Goal: Task Accomplishment & Management: Manage account settings

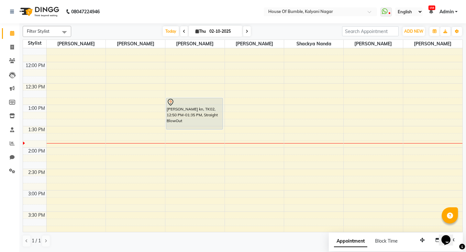
click at [246, 34] on span at bounding box center [247, 31] width 8 height 10
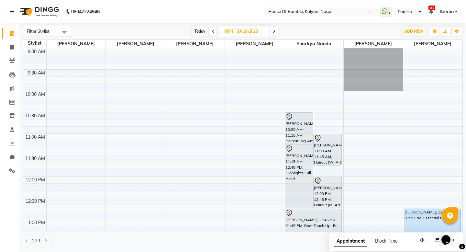
click at [272, 28] on span at bounding box center [274, 31] width 8 height 10
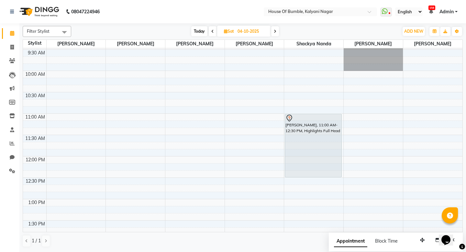
scroll to position [16, 0]
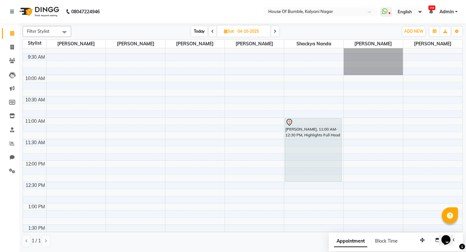
click at [194, 28] on span "Today" at bounding box center [199, 31] width 16 height 10
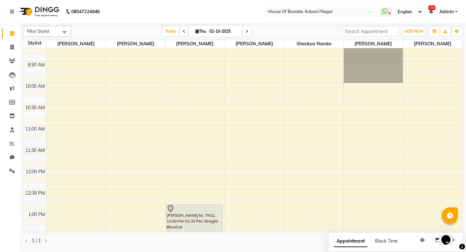
scroll to position [0, 0]
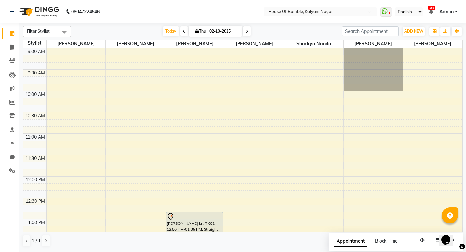
click at [246, 33] on icon at bounding box center [247, 31] width 3 height 4
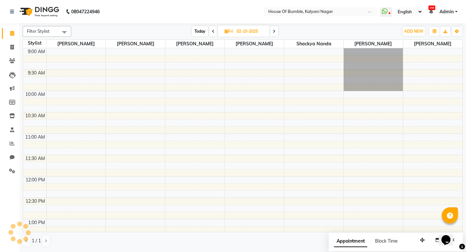
type input "03-10-2025"
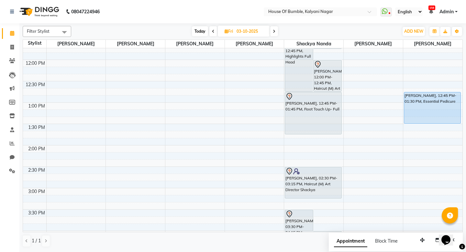
scroll to position [121, 0]
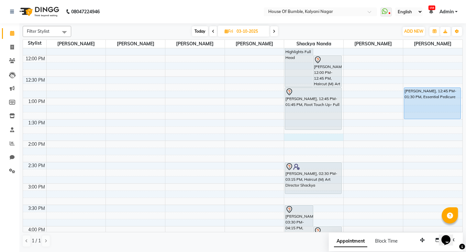
drag, startPoint x: 292, startPoint y: 134, endPoint x: 333, endPoint y: 120, distance: 42.6
click at [296, 137] on div "9:00 AM 9:30 AM 10:00 AM 10:30 AM 11:00 AM 11:30 AM 12:00 PM 12:30 PM 1:00 PM 1…" at bounding box center [243, 183] width 440 height 513
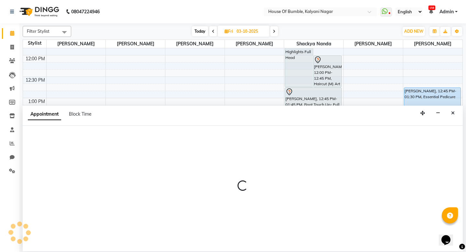
select select "76627"
select select "tentative"
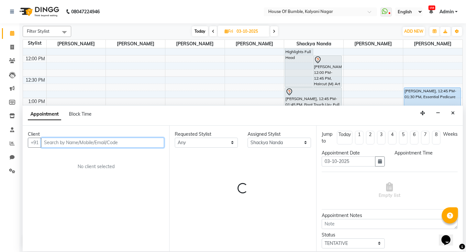
select select "825"
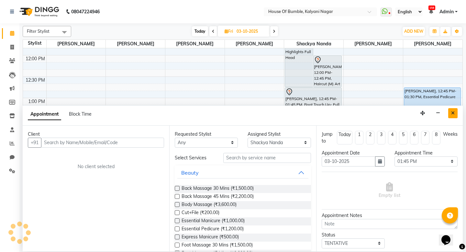
click at [452, 111] on icon "Close" at bounding box center [453, 113] width 4 height 5
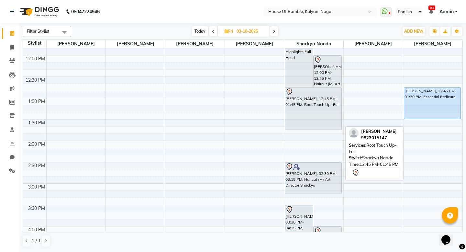
click at [312, 130] on div at bounding box center [313, 129] width 56 height 3
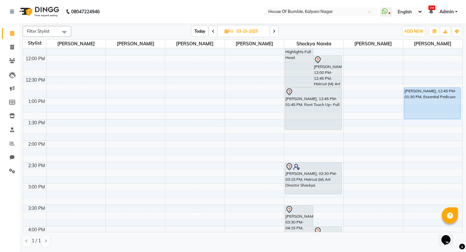
click at [291, 131] on div "9:00 AM 9:30 AM 10:00 AM 10:30 AM 11:00 AM 11:30 AM 12:00 PM 12:30 PM 1:00 PM 1…" at bounding box center [243, 183] width 440 height 513
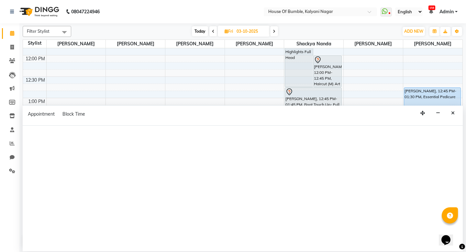
select select "76627"
select select "tentative"
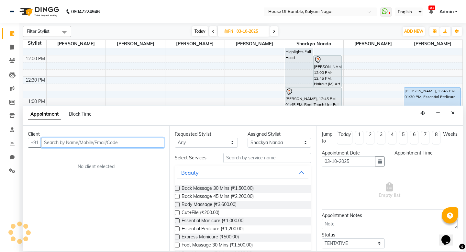
select select "825"
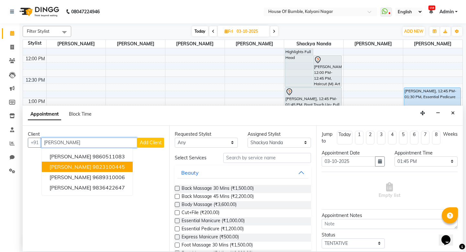
click at [125, 164] on button "[PERSON_NAME] 9823100445" at bounding box center [87, 167] width 91 height 10
type input "9823100445"
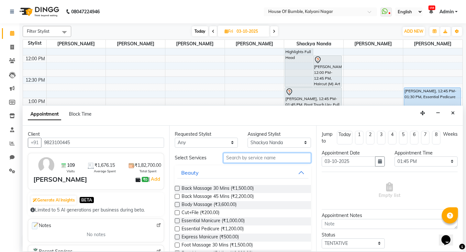
click at [242, 159] on input "text" at bounding box center [266, 158] width 87 height 10
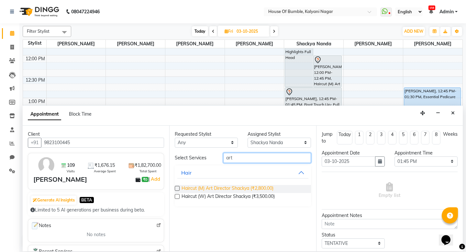
type input "art"
click at [226, 187] on span "Haircut (M) Art Director Shackya (₹2,800.00)" at bounding box center [228, 189] width 92 height 8
checkbox input "false"
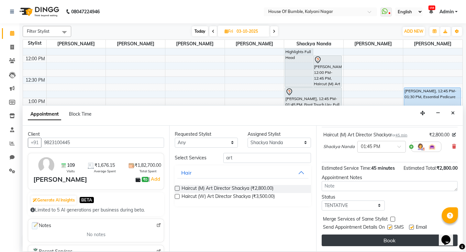
scroll to position [45, 0]
click at [390, 236] on button "Book" at bounding box center [390, 240] width 136 height 12
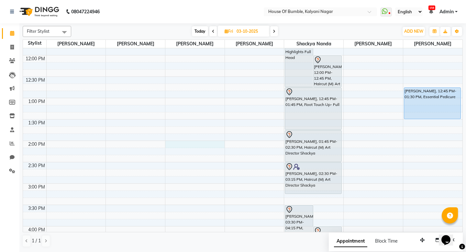
click at [186, 142] on div "9:00 AM 9:30 AM 10:00 AM 10:30 AM 11:00 AM 11:30 AM 12:00 PM 12:30 PM 1:00 PM 1…" at bounding box center [243, 183] width 440 height 513
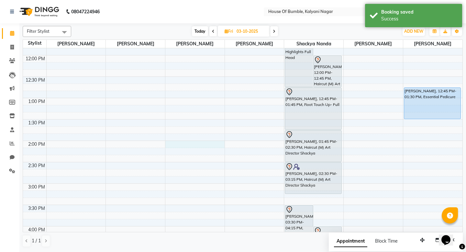
select select "9480"
select select "tentative"
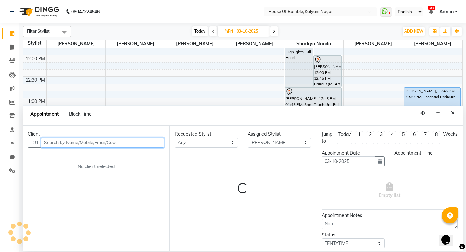
select select "840"
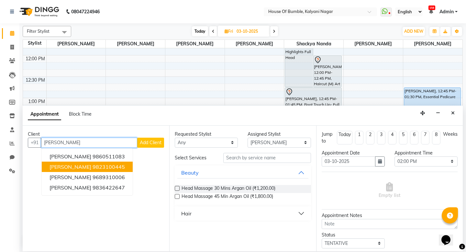
click at [106, 166] on ngb-highlight "9823100445" at bounding box center [109, 167] width 32 height 6
type input "9823100445"
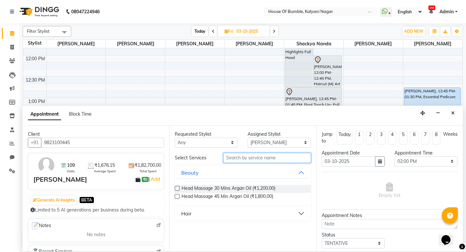
click at [234, 157] on input "text" at bounding box center [266, 158] width 87 height 10
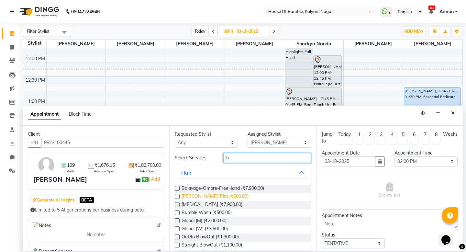
type input "b"
click at [211, 193] on span "[PERSON_NAME] Trim (₹600.00)" at bounding box center [215, 197] width 67 height 8
checkbox input "false"
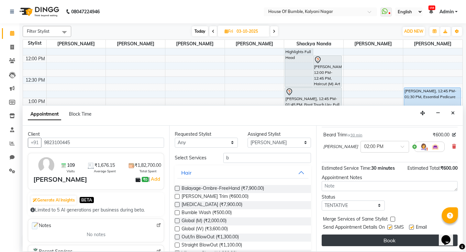
click at [389, 241] on button "Book" at bounding box center [390, 240] width 136 height 12
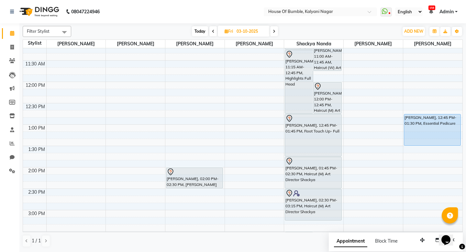
scroll to position [94, 0]
click at [245, 31] on input "03-10-2025" at bounding box center [251, 32] width 32 height 10
select select "10"
select select "2025"
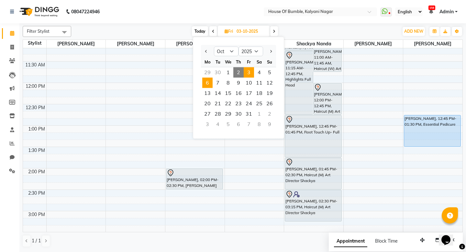
click at [211, 78] on span "6" at bounding box center [207, 83] width 10 height 10
type input "[DATE]"
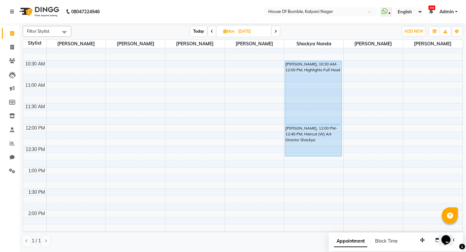
scroll to position [68, 0]
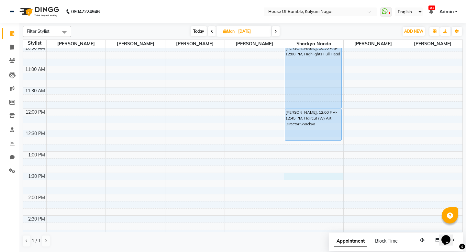
click at [293, 175] on div "9:00 AM 9:30 AM 10:00 AM 10:30 AM 11:00 AM 11:30 AM 12:00 PM 12:30 PM 1:00 PM 1…" at bounding box center [243, 237] width 440 height 513
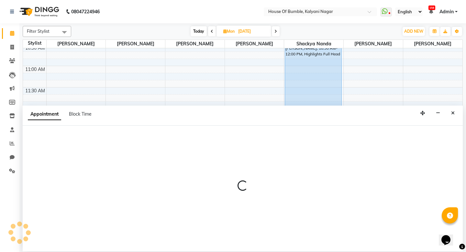
select select "76627"
select select "810"
select select "tentative"
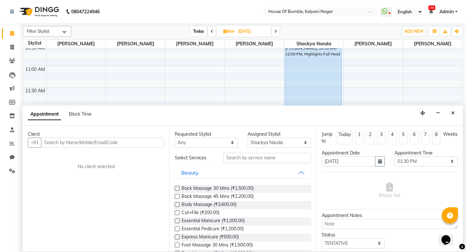
click at [103, 142] on input "text" at bounding box center [102, 143] width 123 height 10
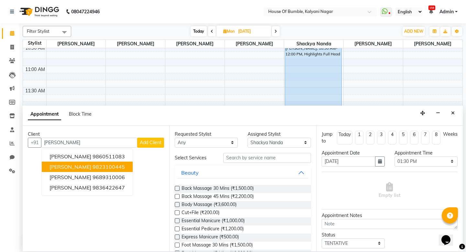
click at [71, 164] on span "[PERSON_NAME]" at bounding box center [71, 167] width 42 height 6
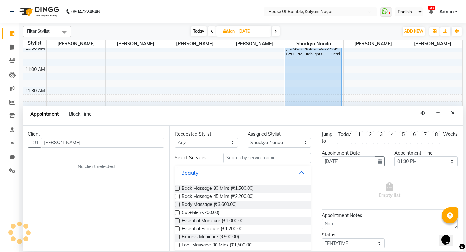
type input "9823100445"
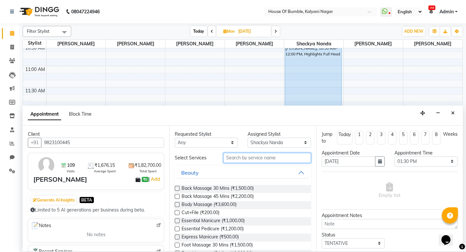
click at [273, 156] on input "text" at bounding box center [266, 158] width 87 height 10
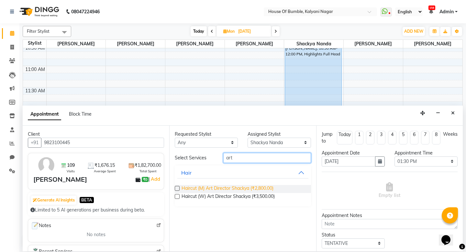
type input "art"
click at [258, 186] on span "Haircut (M) Art Director Shackya (₹2,800.00)" at bounding box center [228, 189] width 92 height 8
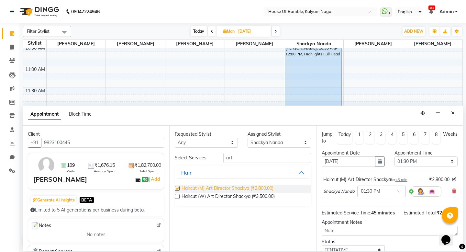
checkbox input "false"
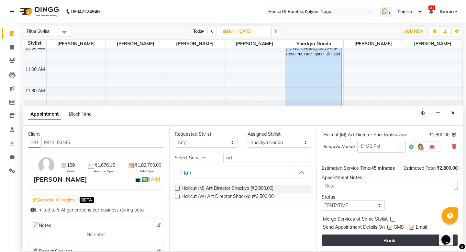
scroll to position [45, 0]
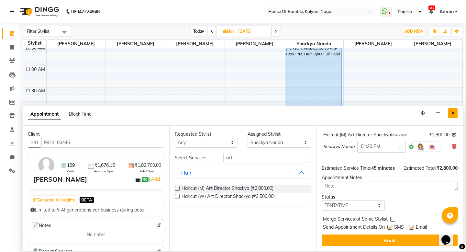
click at [454, 114] on icon "Close" at bounding box center [453, 113] width 4 height 5
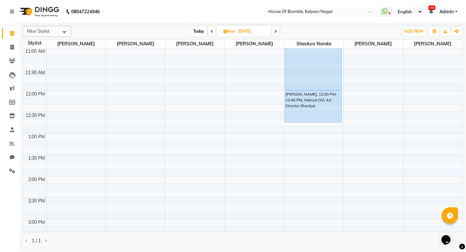
scroll to position [86, 0]
click at [302, 157] on div "9:00 AM 9:30 AM 10:00 AM 10:30 AM 11:00 AM 11:30 AM 12:00 PM 12:30 PM 1:00 PM 1…" at bounding box center [243, 218] width 440 height 513
select select "76627"
select select "tentative"
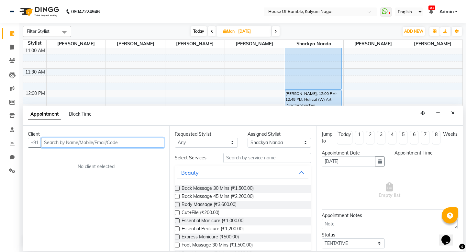
select select "810"
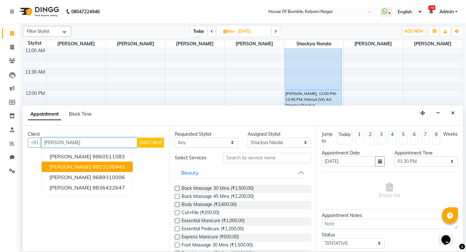
click at [93, 164] on ngb-highlight "9823100445" at bounding box center [109, 167] width 32 height 6
type input "9823100445"
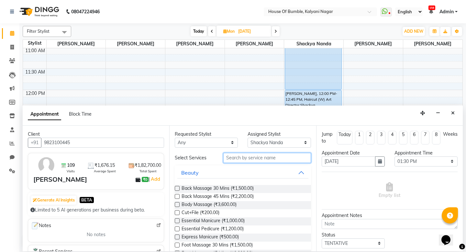
click at [246, 159] on input "text" at bounding box center [266, 158] width 87 height 10
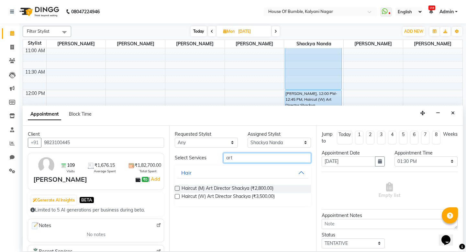
type input "art"
click at [180, 187] on div "Haircut (M) Art Director Shackya (₹2,800.00)" at bounding box center [243, 189] width 136 height 8
click at [178, 187] on label at bounding box center [177, 188] width 5 height 5
click at [178, 187] on input "checkbox" at bounding box center [177, 189] width 4 height 4
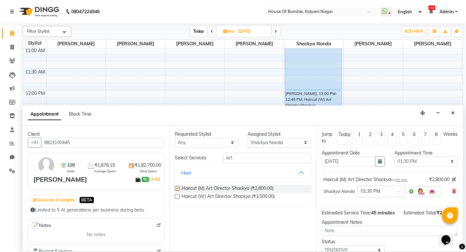
checkbox input "false"
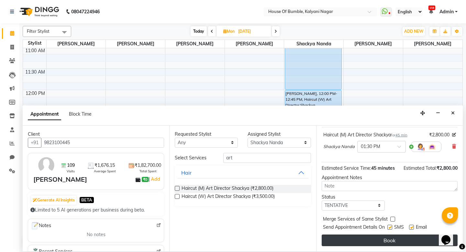
scroll to position [0, 0]
click at [387, 237] on button "Book" at bounding box center [390, 240] width 136 height 12
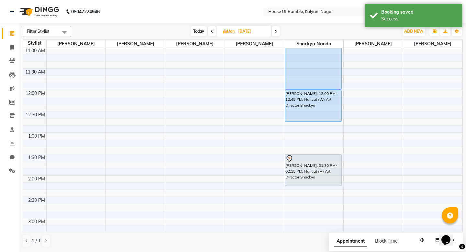
click at [182, 177] on div "9:00 AM 9:30 AM 10:00 AM 10:30 AM 11:00 AM 11:30 AM 12:00 PM 12:30 PM 1:00 PM 1…" at bounding box center [243, 218] width 440 height 513
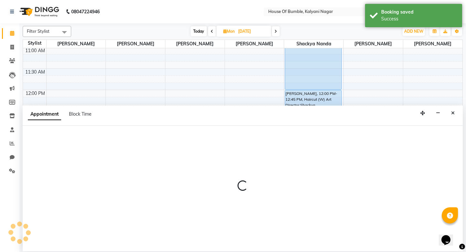
select select "9480"
select select "840"
select select "tentative"
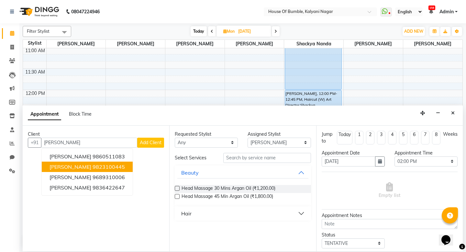
click at [108, 164] on ngb-highlight "9823100445" at bounding box center [109, 167] width 32 height 6
type input "9823100445"
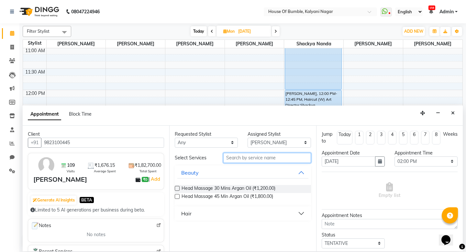
click at [235, 155] on input "text" at bounding box center [266, 158] width 87 height 10
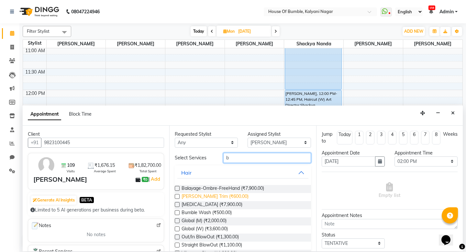
type input "b"
click at [216, 194] on span "[PERSON_NAME] Trim (₹600.00)" at bounding box center [215, 197] width 67 height 8
checkbox input "false"
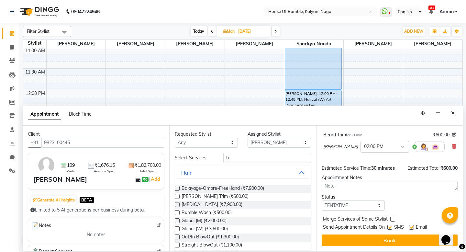
scroll to position [45, 0]
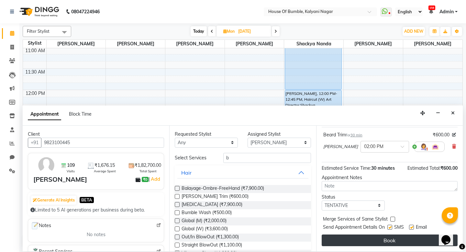
click at [388, 240] on button "Book" at bounding box center [390, 240] width 136 height 12
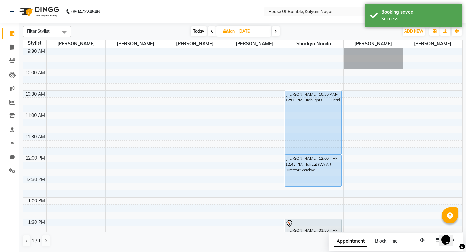
scroll to position [18, 0]
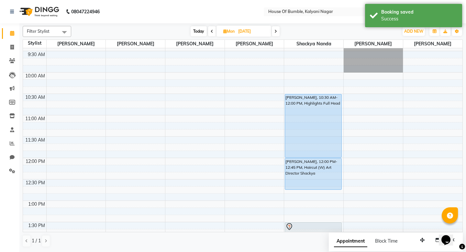
click at [214, 31] on span at bounding box center [212, 31] width 8 height 10
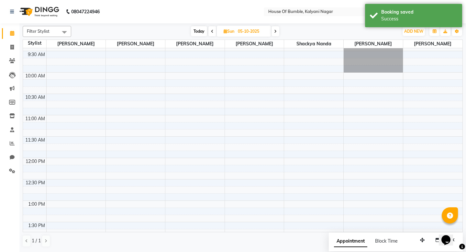
click at [214, 31] on span at bounding box center [213, 31] width 8 height 10
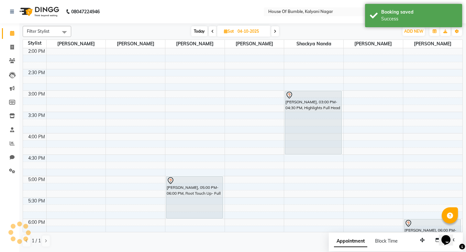
click at [214, 31] on span at bounding box center [213, 31] width 8 height 10
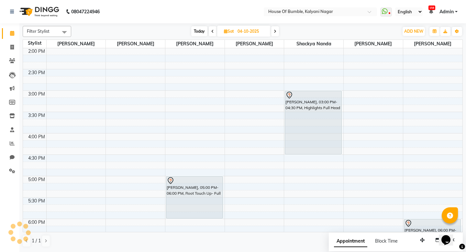
scroll to position [0, 0]
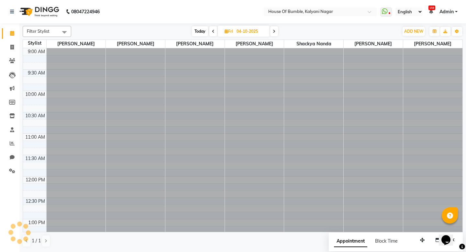
type input "03-10-2025"
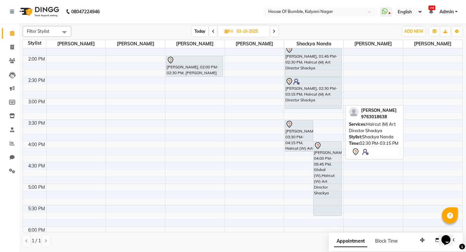
scroll to position [101, 0]
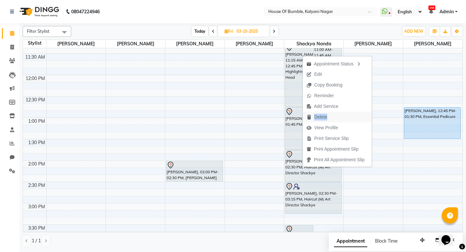
click at [326, 117] on span "Delete" at bounding box center [320, 117] width 13 height 7
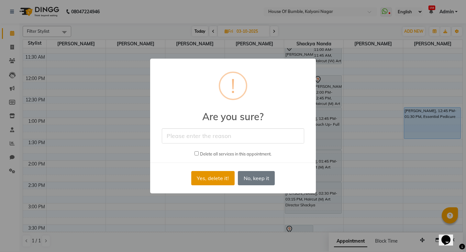
click at [221, 176] on button "Yes, delete it!" at bounding box center [212, 178] width 43 height 14
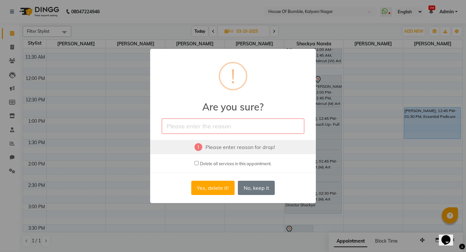
click at [414, 161] on div "× ! Are you sure? Please enter reason for drop! Delete all services in this app…" at bounding box center [233, 126] width 466 height 252
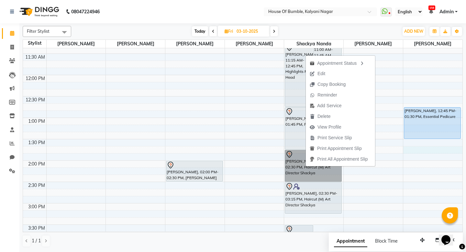
click at [413, 148] on div "9:00 AM 9:30 AM 10:00 AM 10:30 AM 11:00 AM 11:30 AM 12:00 PM 12:30 PM 1:00 PM 1…" at bounding box center [243, 203] width 440 height 513
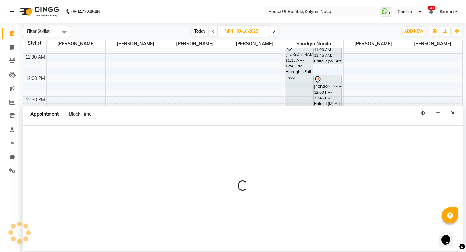
select select "8247"
select select "825"
select select "tentative"
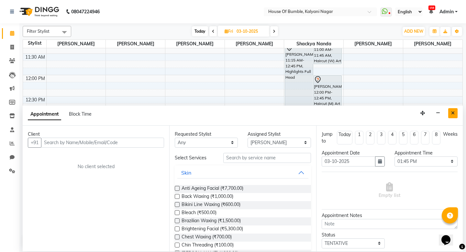
click at [454, 111] on icon "Close" at bounding box center [453, 113] width 4 height 5
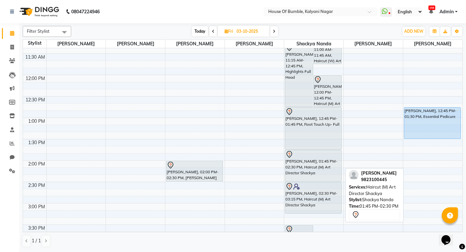
click at [324, 164] on div "[PERSON_NAME], 01:45 PM-02:30 PM, Haircut (M) Art Director Shackya" at bounding box center [313, 165] width 56 height 31
select select "7"
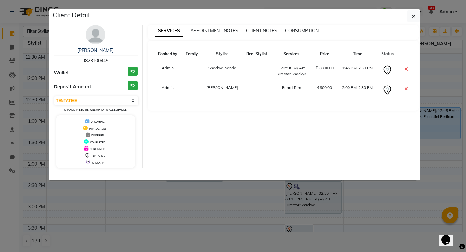
click at [390, 218] on ngb-modal-window "Client Detail [PERSON_NAME] 9823100445 Wallet ₹0 Deposit Amount ₹0 Select CONFI…" at bounding box center [233, 126] width 466 height 252
click at [416, 13] on button "button" at bounding box center [414, 16] width 12 height 12
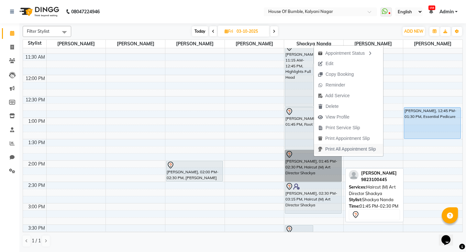
scroll to position [100, 0]
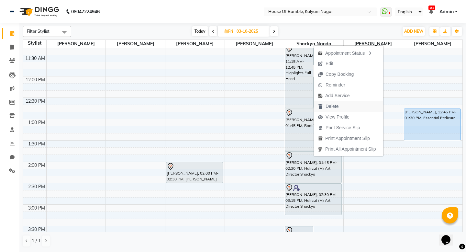
click at [321, 105] on icon "button" at bounding box center [320, 106] width 5 height 5
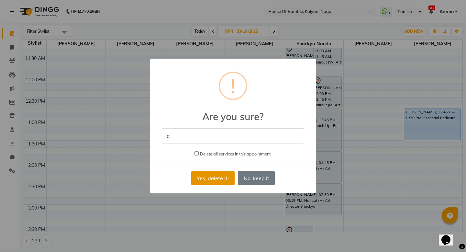
type input "c"
click at [218, 181] on button "Yes, delete it!" at bounding box center [212, 178] width 43 height 14
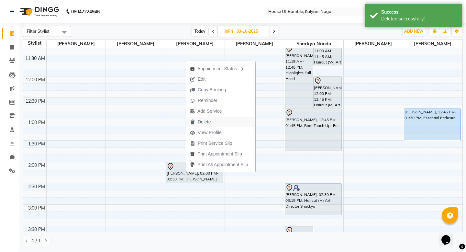
click at [201, 120] on span "Delete" at bounding box center [204, 122] width 13 height 7
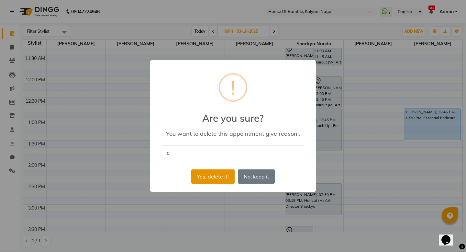
type input "c"
click at [207, 175] on button "Yes, delete it!" at bounding box center [212, 176] width 43 height 14
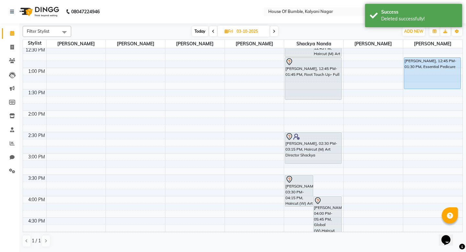
scroll to position [150, 0]
